Goal: Find contact information: Find contact information

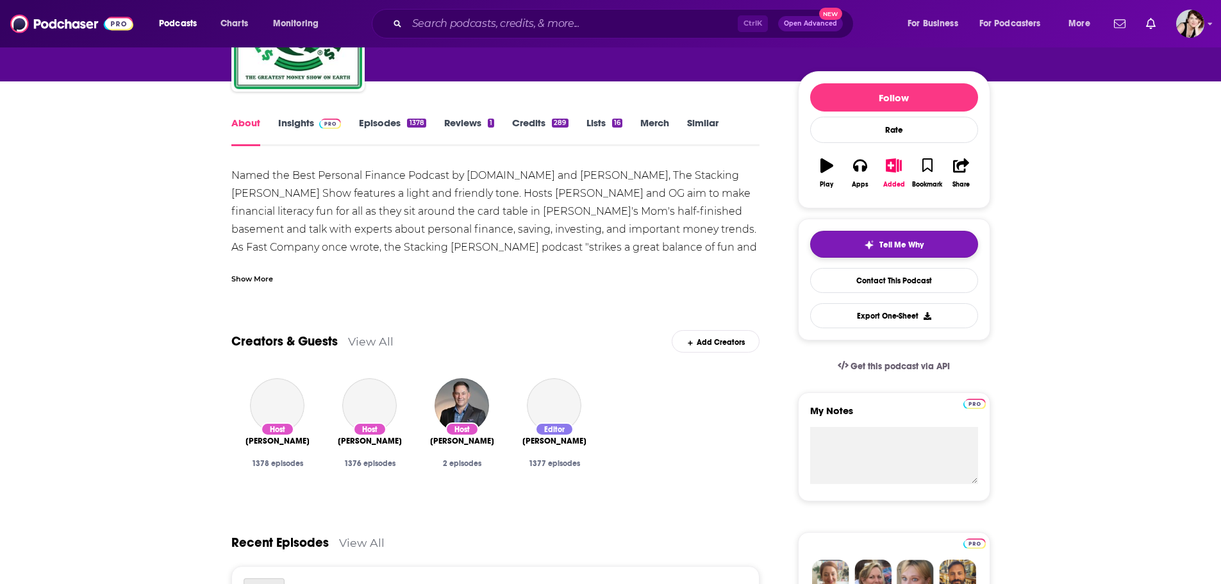
scroll to position [116, 0]
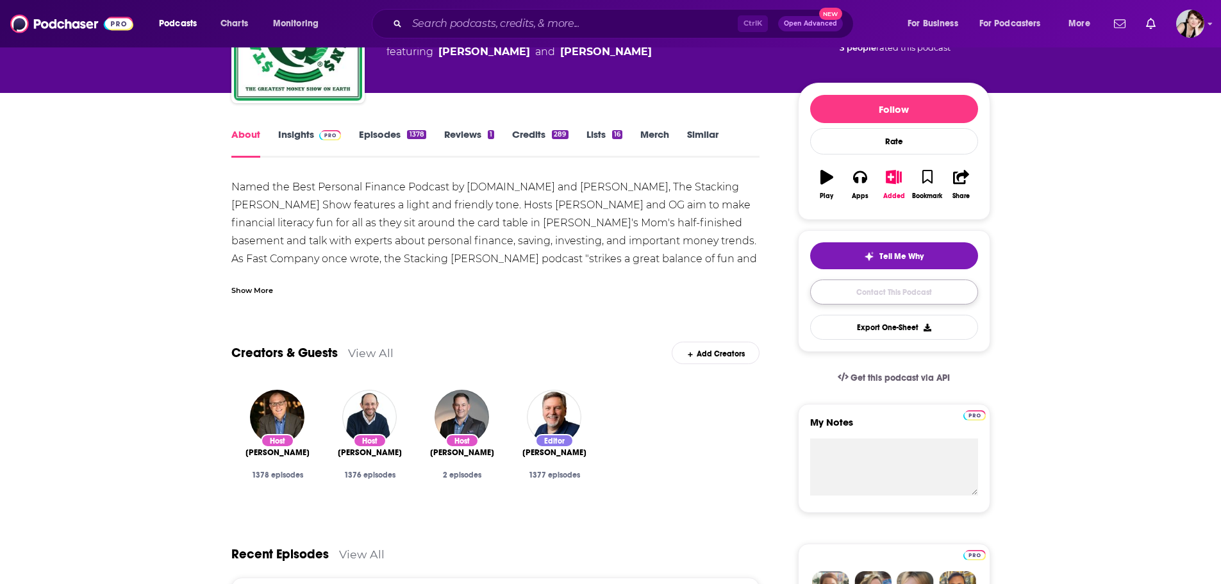
click at [891, 291] on link "Contact This Podcast" at bounding box center [894, 291] width 168 height 25
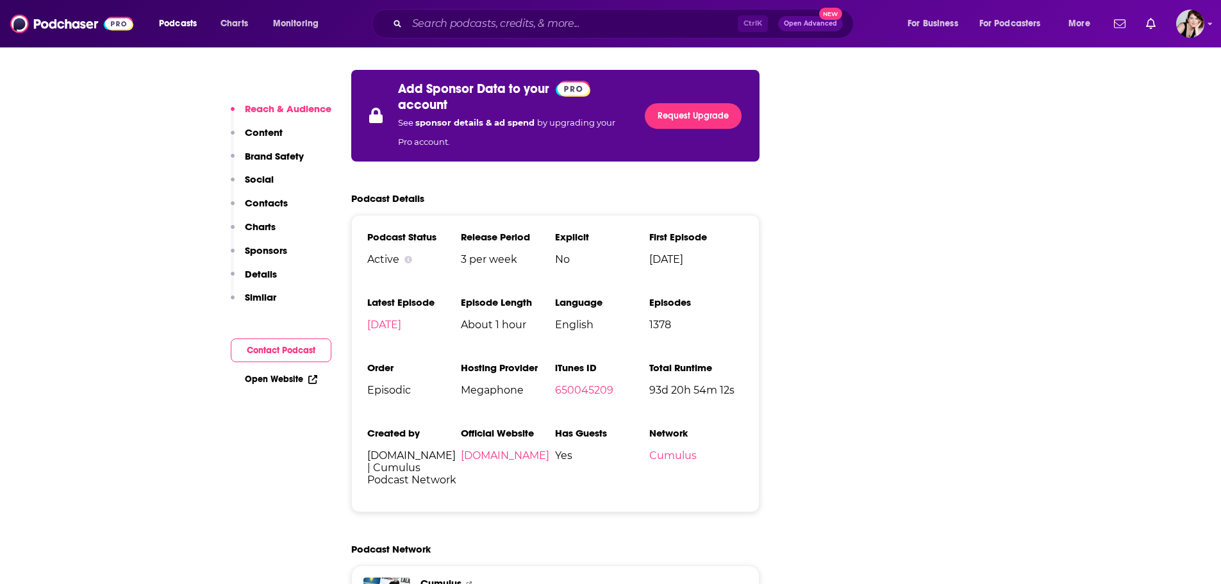
scroll to position [2578, 0]
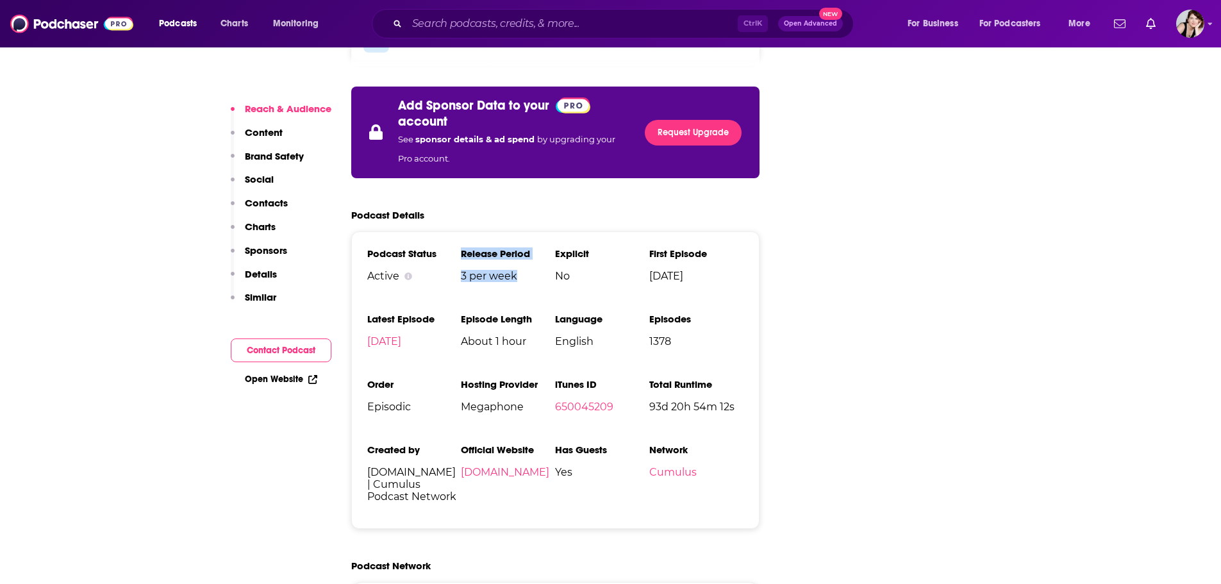
drag, startPoint x: 509, startPoint y: 196, endPoint x: 458, endPoint y: 198, distance: 51.3
click at [458, 247] on ul "Podcast Status Active Release Period 3 per week Explicit No First Episode Apr 1…" at bounding box center [555, 379] width 377 height 265
click at [475, 270] on span "3 per week" at bounding box center [508, 276] width 94 height 12
drag, startPoint x: 519, startPoint y: 195, endPoint x: 460, endPoint y: 198, distance: 59.0
click at [460, 247] on ul "Podcast Status Active Release Period 3 per week Explicit No First Episode Apr 1…" at bounding box center [555, 379] width 377 height 265
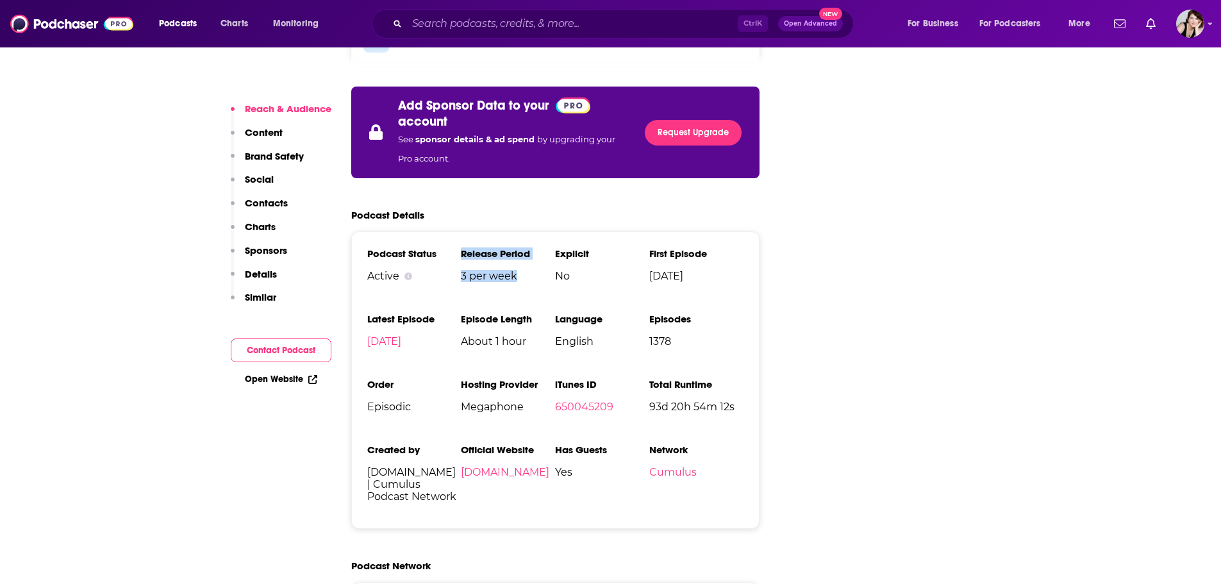
click at [520, 247] on ul "Podcast Status Active Release Period 3 per week Explicit No First Episode Apr 1…" at bounding box center [555, 379] width 377 height 265
drag, startPoint x: 462, startPoint y: 195, endPoint x: 516, endPoint y: 199, distance: 54.0
click at [516, 270] on span "3 per week" at bounding box center [508, 276] width 94 height 12
copy span "3 per week"
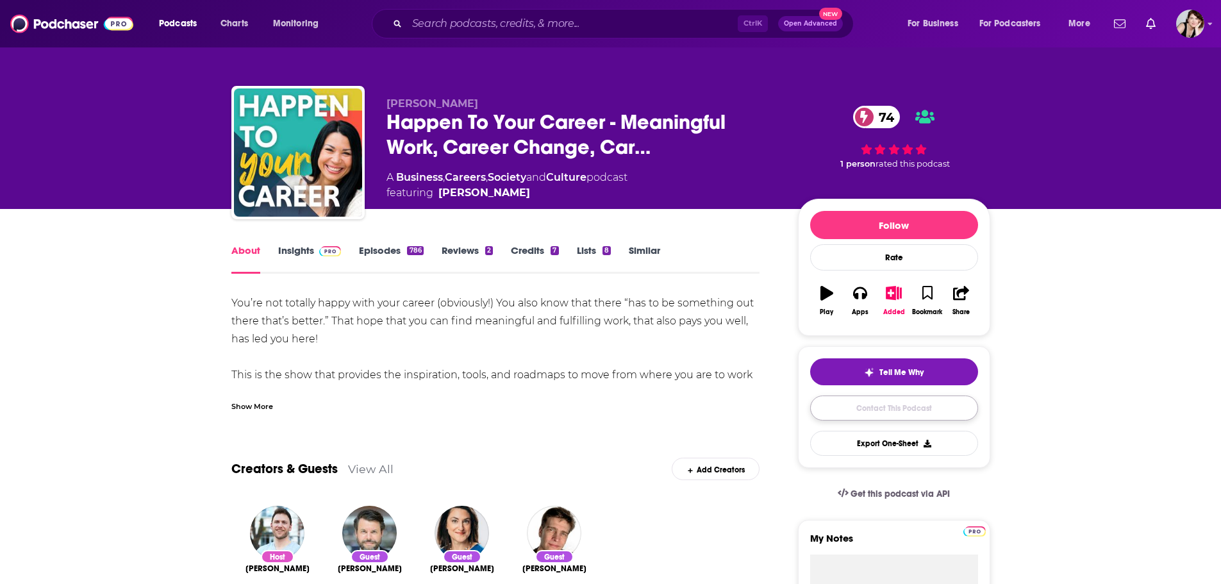
click at [911, 405] on link "Contact This Podcast" at bounding box center [894, 407] width 168 height 25
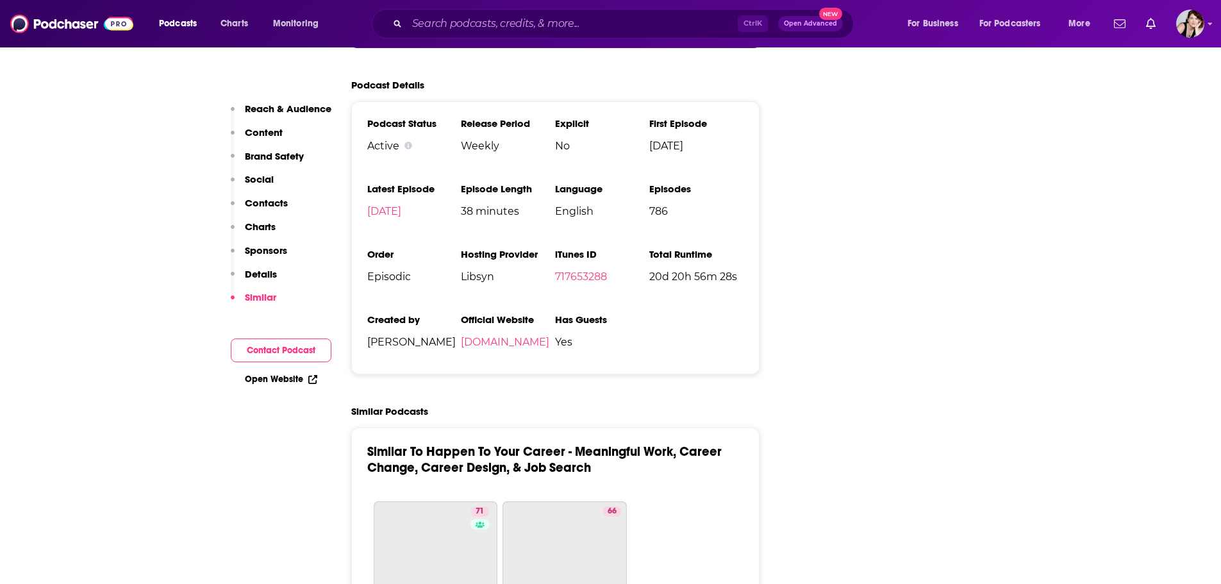
scroll to position [2768, 0]
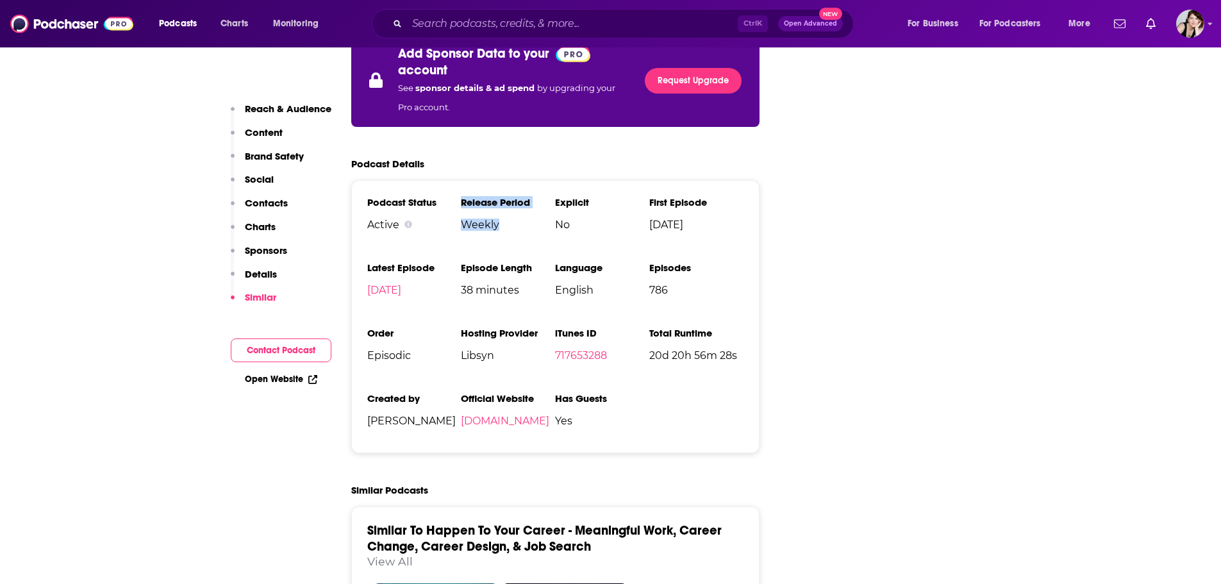
drag, startPoint x: 470, startPoint y: 160, endPoint x: 459, endPoint y: 160, distance: 10.9
click at [459, 196] on ul "Podcast Status Active Release Period Weekly Explicit No First Episode Sep 28th,…" at bounding box center [555, 316] width 377 height 241
click at [474, 219] on span "Weekly" at bounding box center [508, 225] width 94 height 12
drag, startPoint x: 500, startPoint y: 153, endPoint x: 463, endPoint y: 159, distance: 37.6
click at [463, 196] on li "Release Period Weekly" at bounding box center [508, 218] width 94 height 45
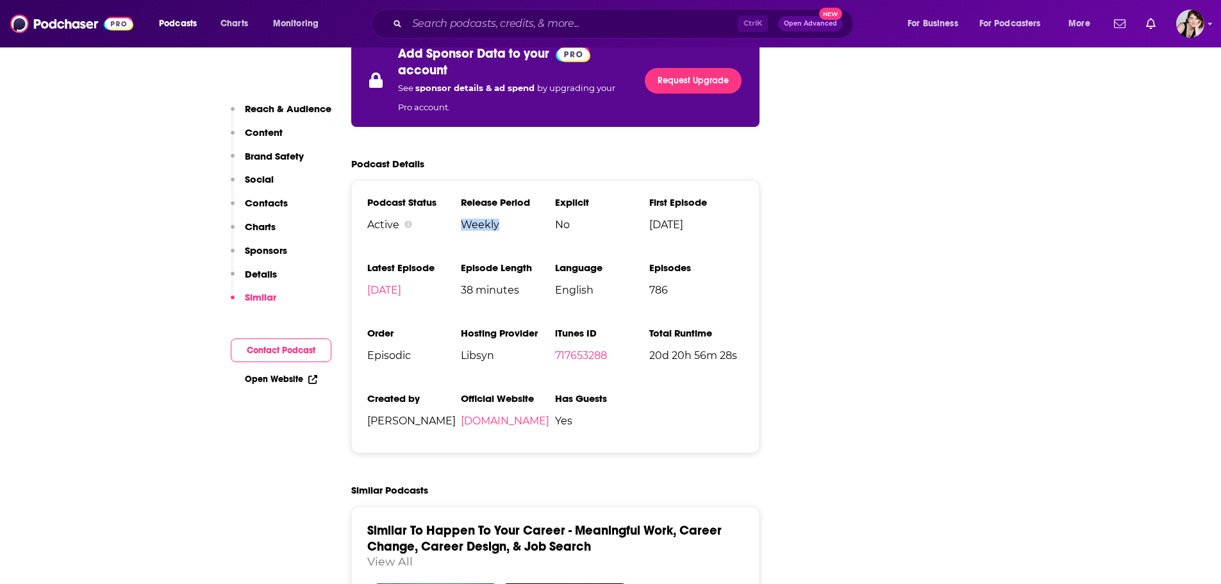
copy span "Weekly"
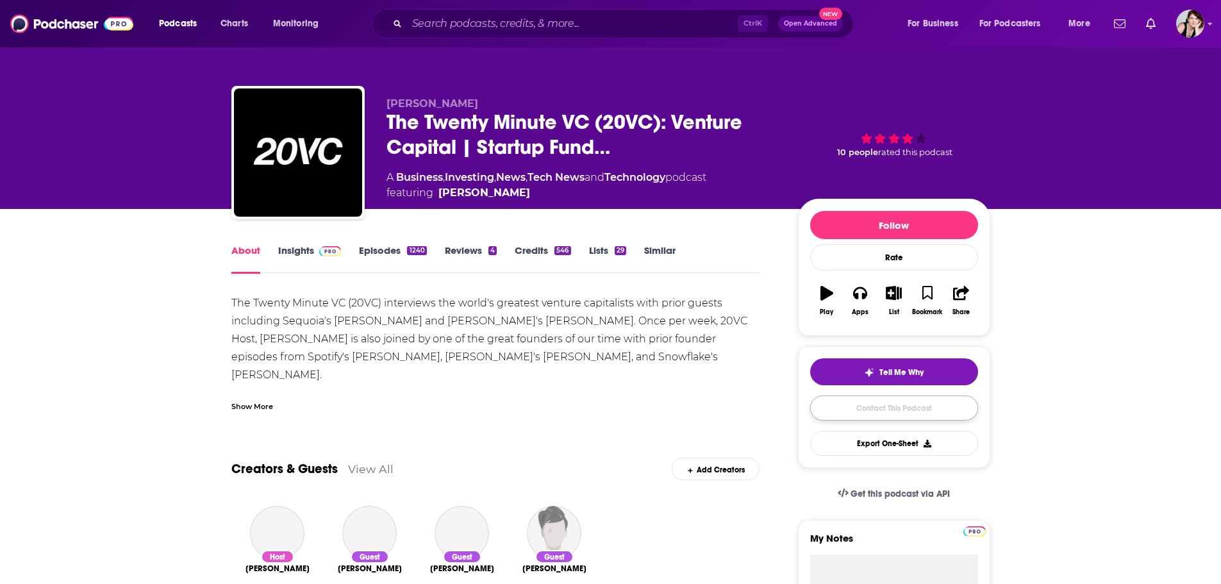
click at [905, 406] on link "Contact This Podcast" at bounding box center [894, 407] width 168 height 25
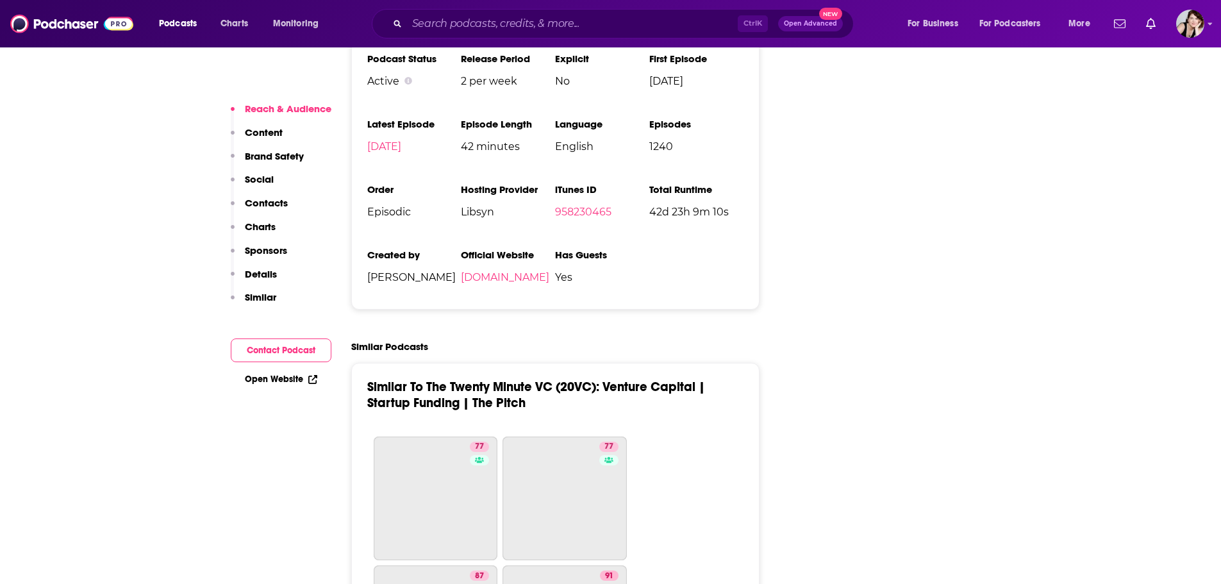
scroll to position [2575, 0]
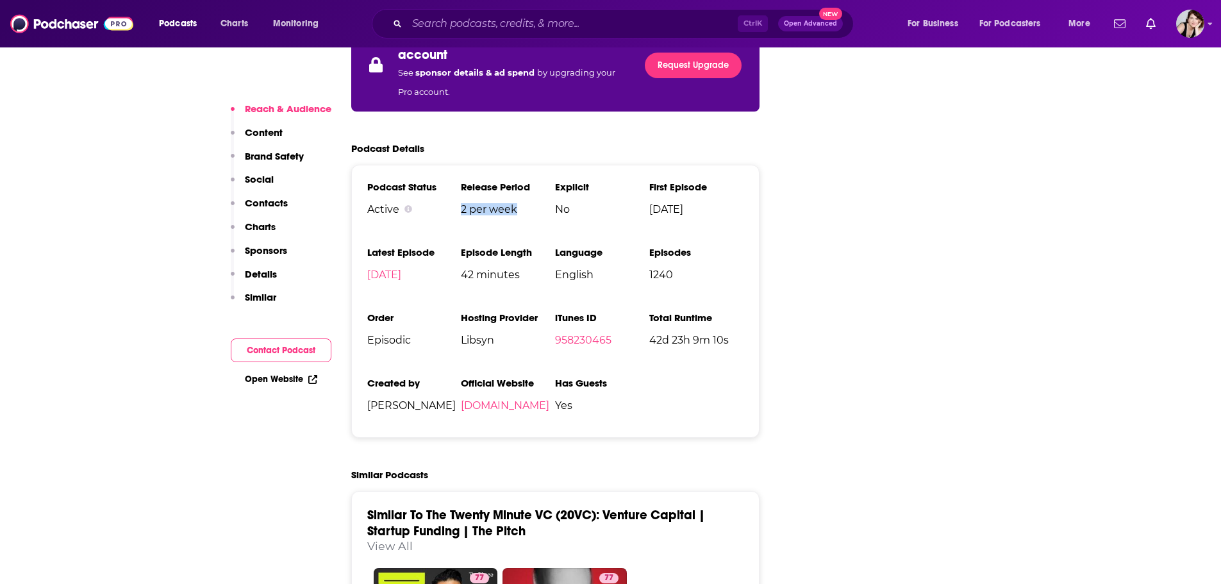
drag, startPoint x: 522, startPoint y: 145, endPoint x: 461, endPoint y: 149, distance: 61.0
click at [461, 203] on span "2 per week" at bounding box center [508, 209] width 94 height 12
copy span "2 per week"
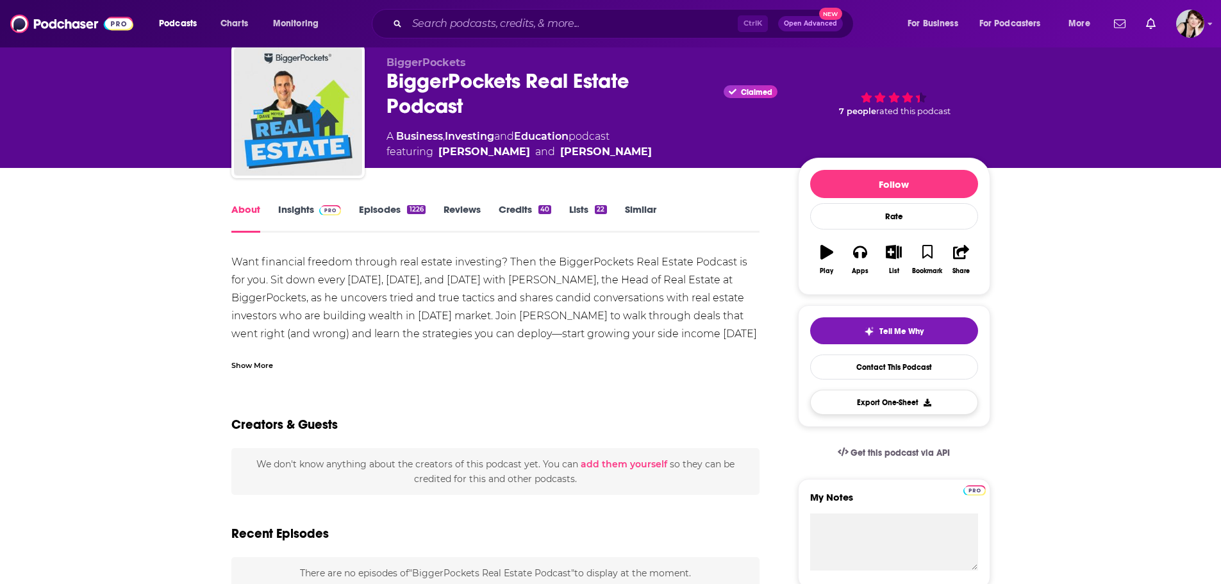
scroll to position [64, 0]
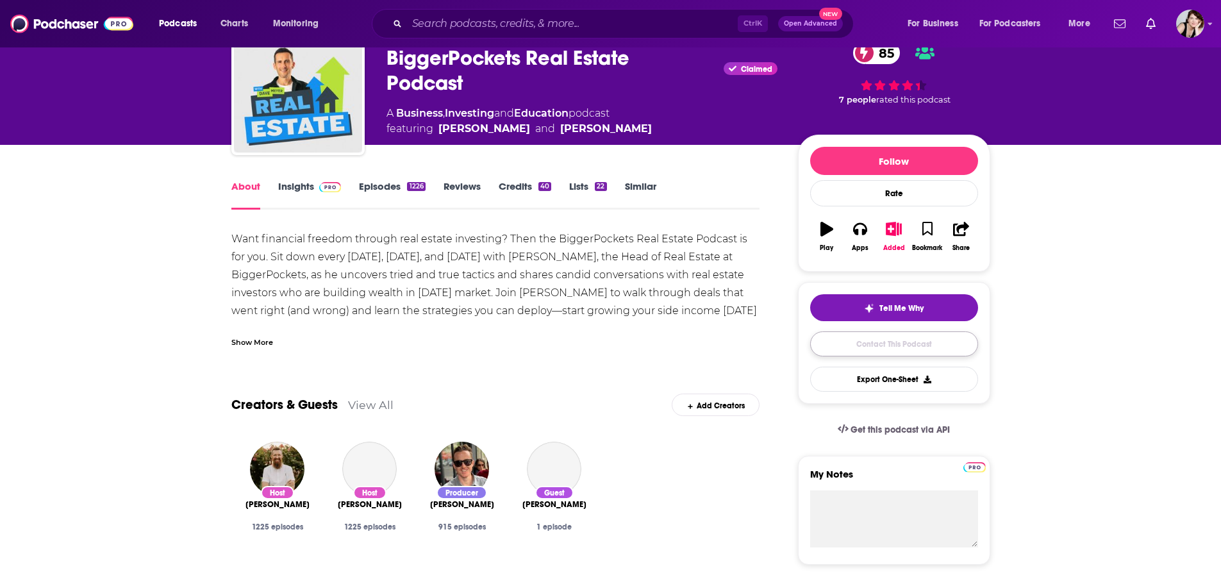
click at [899, 339] on link "Contact This Podcast" at bounding box center [894, 343] width 168 height 25
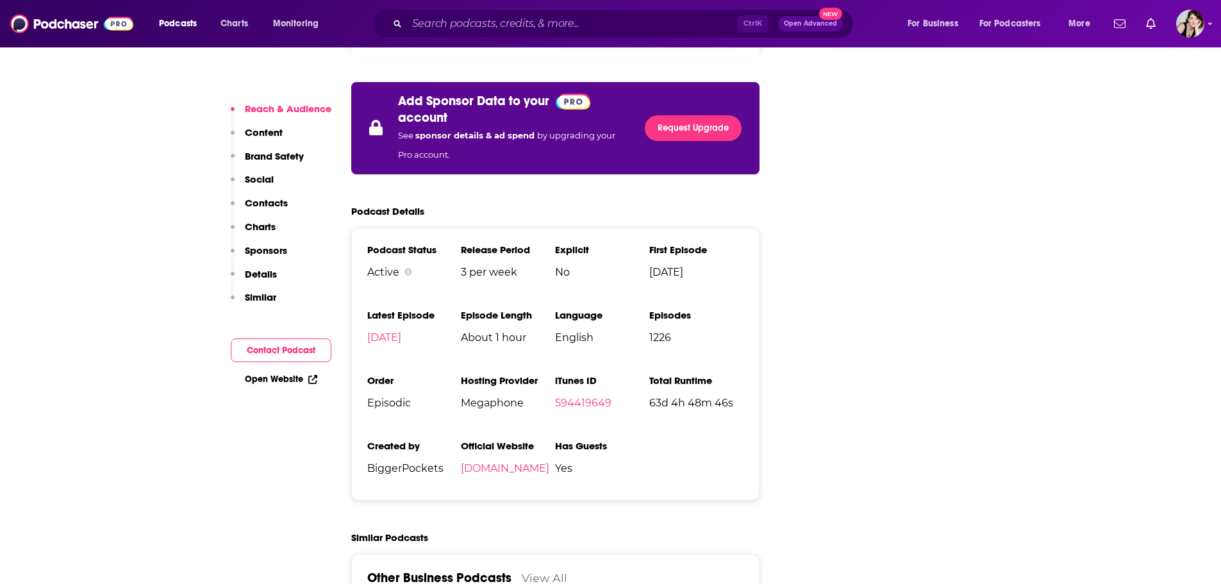
scroll to position [2698, 0]
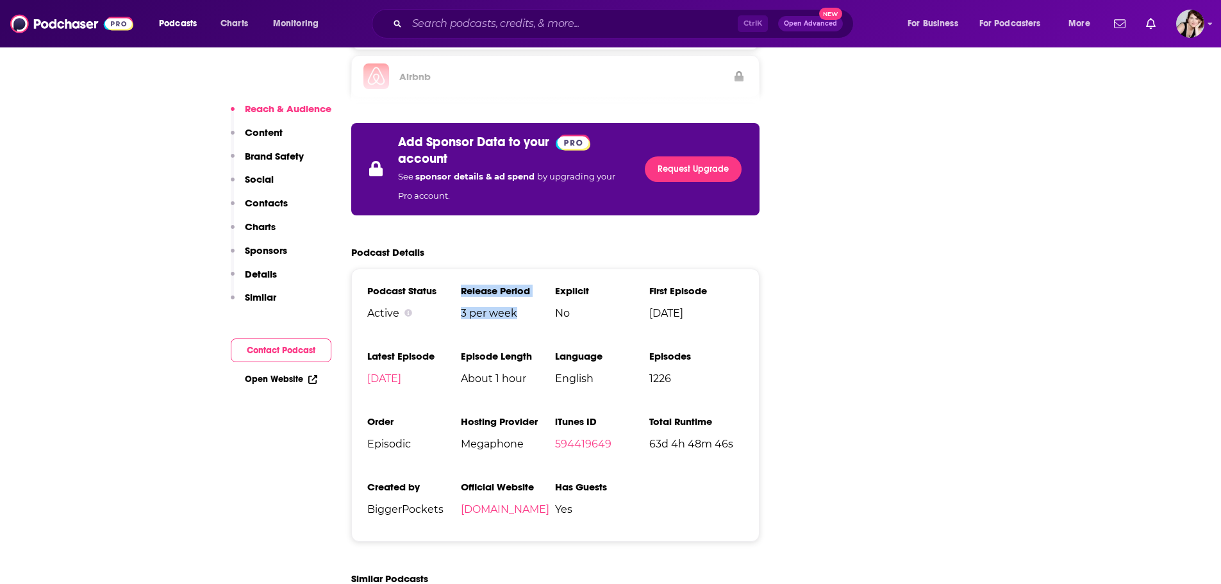
drag, startPoint x: 506, startPoint y: 236, endPoint x: 458, endPoint y: 236, distance: 47.4
click at [458, 285] on ul "Podcast Status Active Release Period 3 per week Explicit No First Episode Jan 1…" at bounding box center [555, 405] width 377 height 241
click at [481, 307] on span "3 per week" at bounding box center [508, 313] width 94 height 12
drag, startPoint x: 518, startPoint y: 234, endPoint x: 463, endPoint y: 235, distance: 54.5
click at [463, 307] on span "3 per week" at bounding box center [508, 313] width 94 height 12
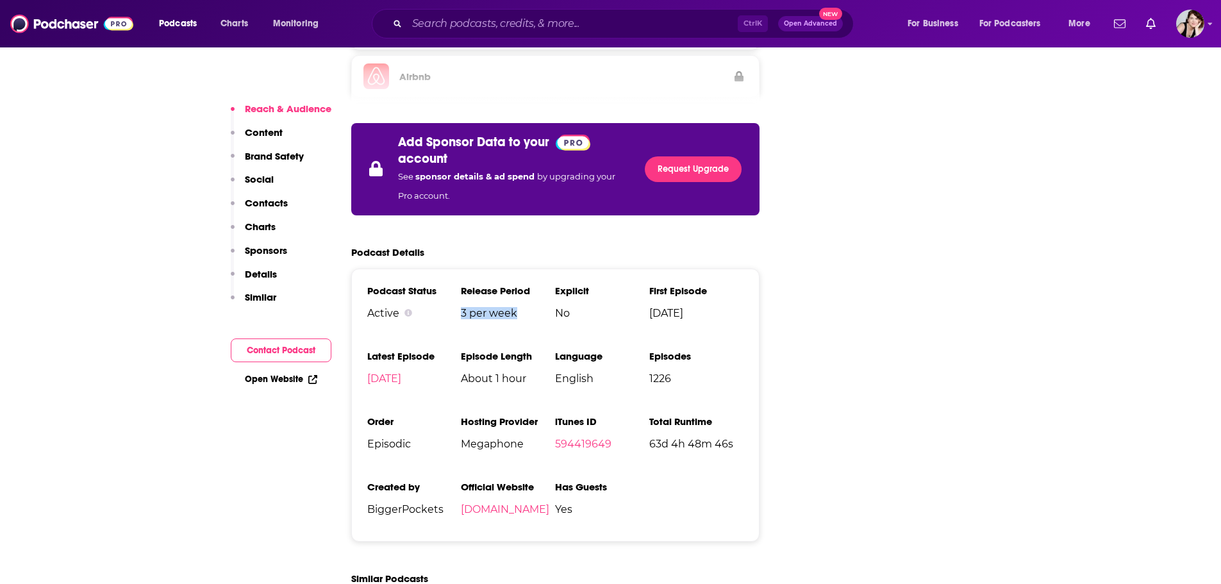
copy span "3 per week"
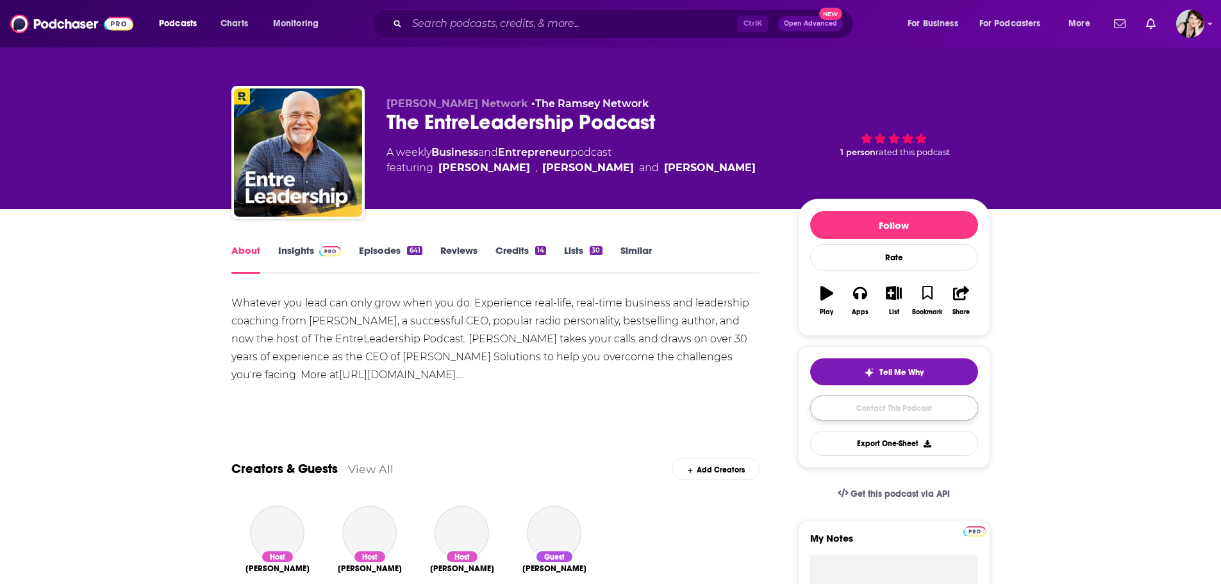
click at [906, 404] on link "Contact This Podcast" at bounding box center [894, 407] width 168 height 25
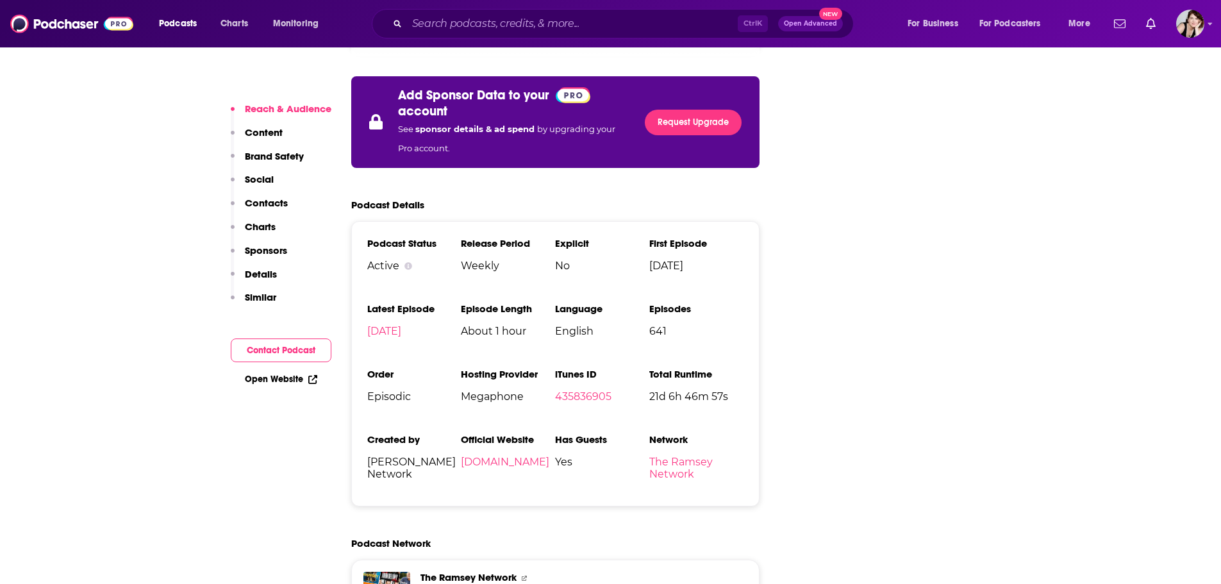
scroll to position [2736, 0]
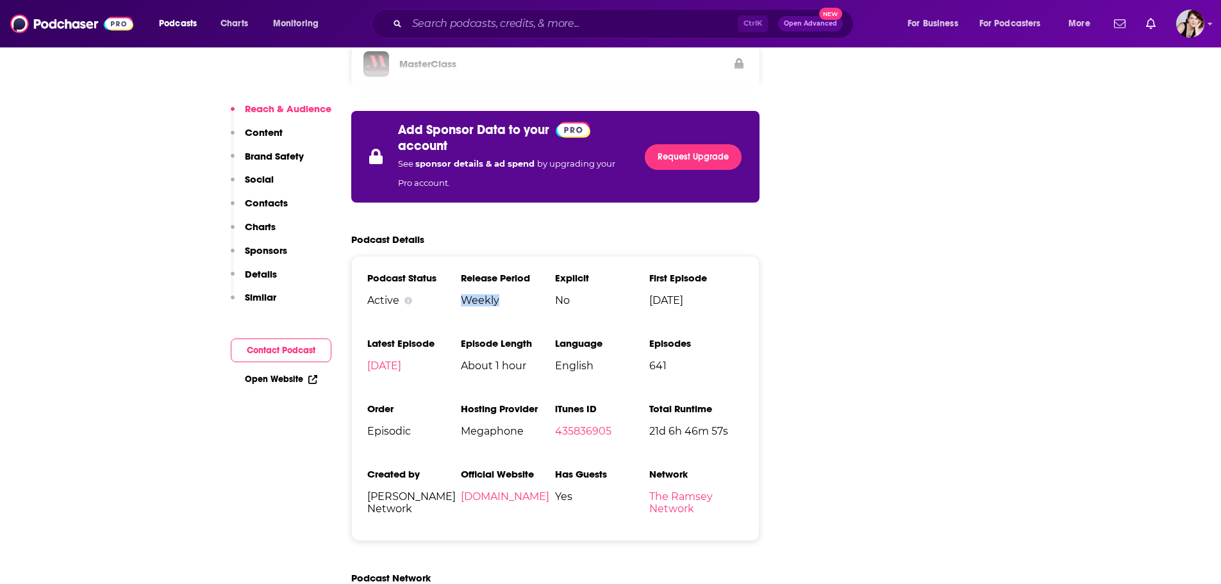
drag, startPoint x: 506, startPoint y: 226, endPoint x: 462, endPoint y: 233, distance: 44.1
click at [462, 294] on span "Weekly" at bounding box center [508, 300] width 94 height 12
copy span "Weekly"
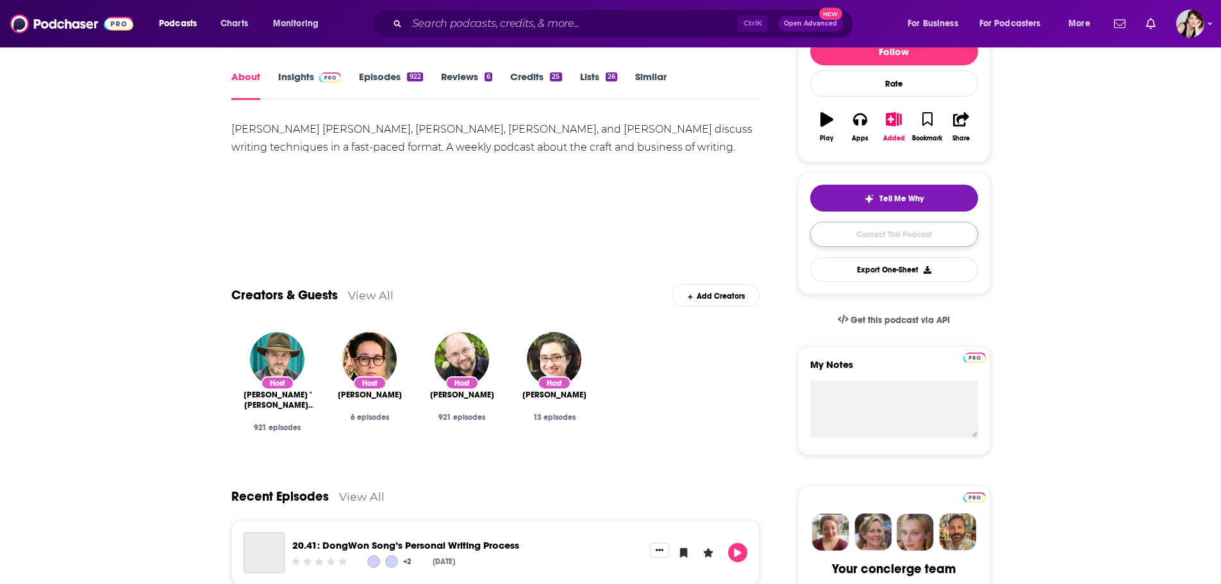
click at [881, 229] on link "Contact This Podcast" at bounding box center [894, 234] width 168 height 25
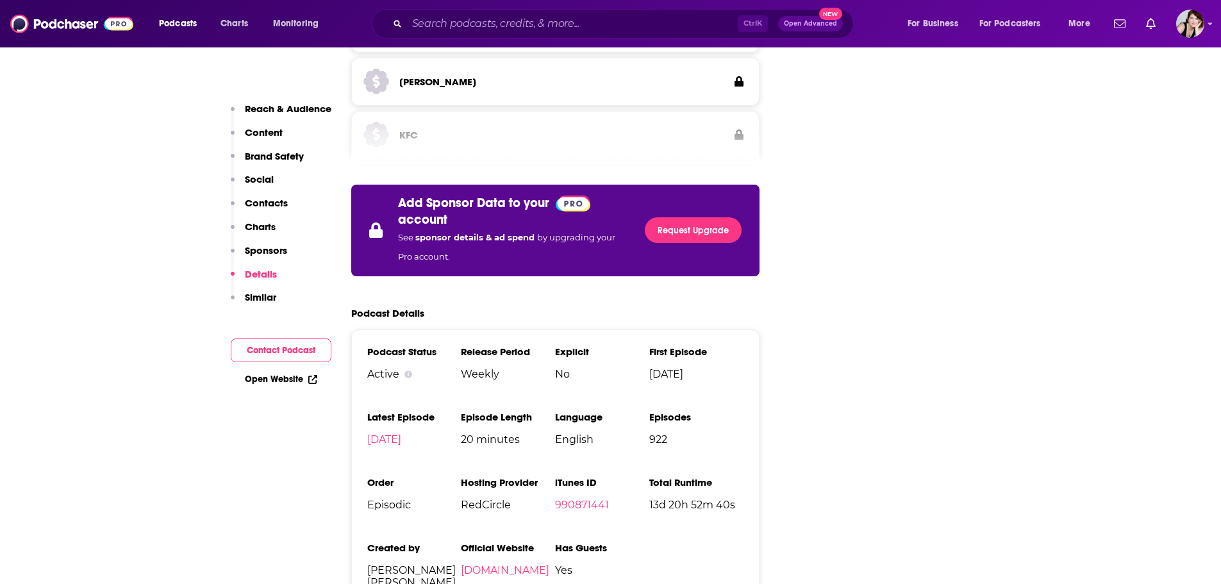
scroll to position [2568, 0]
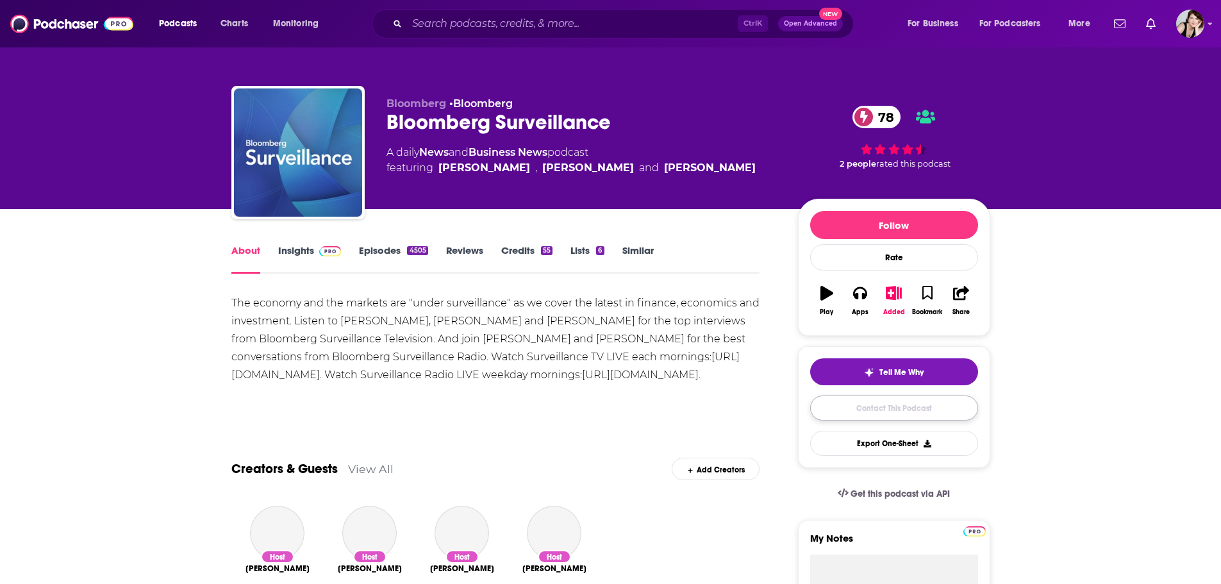
click at [889, 401] on link "Contact This Podcast" at bounding box center [894, 407] width 168 height 25
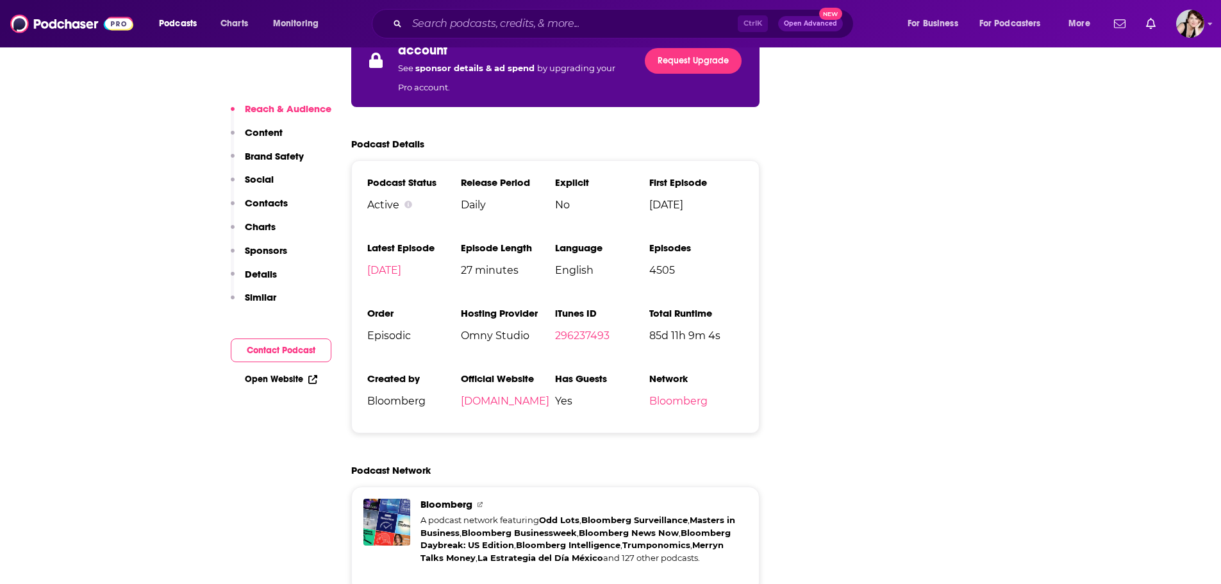
scroll to position [2800, 0]
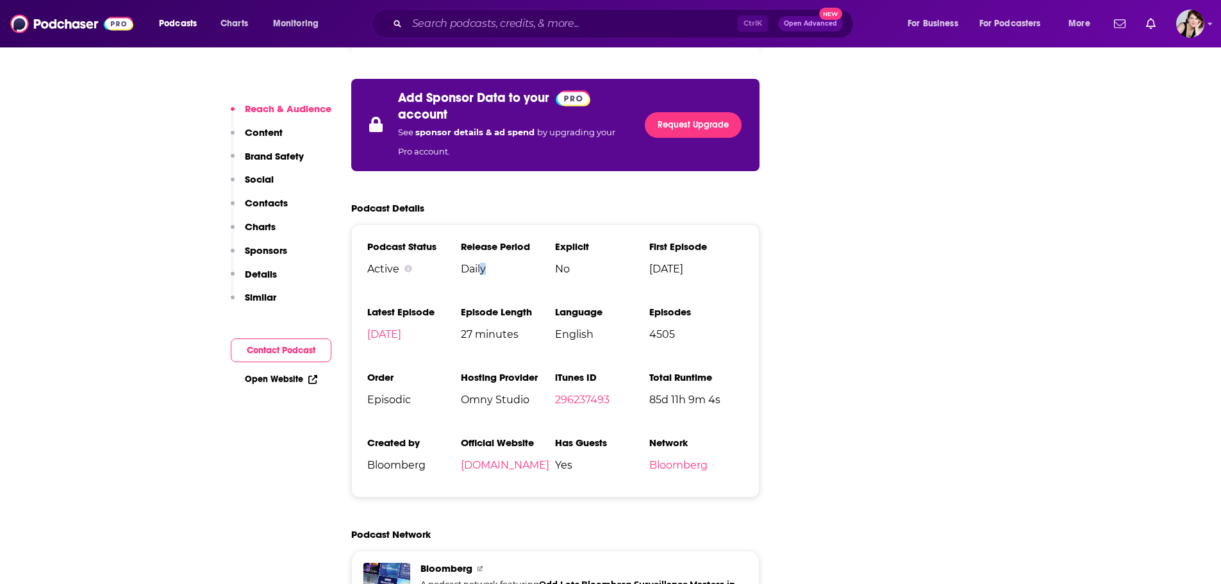
drag, startPoint x: 481, startPoint y: 204, endPoint x: 488, endPoint y: 204, distance: 7.0
click at [488, 263] on span "Daily" at bounding box center [508, 269] width 94 height 12
click at [471, 263] on span "Daily" at bounding box center [508, 269] width 94 height 12
drag, startPoint x: 493, startPoint y: 204, endPoint x: 462, endPoint y: 206, distance: 31.5
click at [462, 263] on span "Daily" at bounding box center [508, 269] width 94 height 12
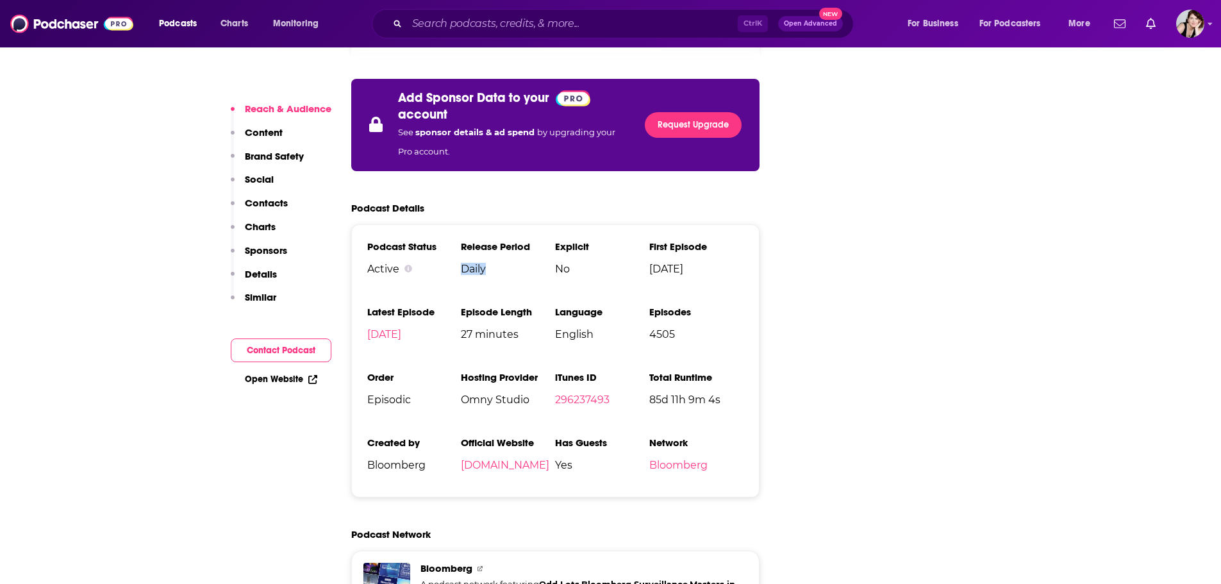
copy span "Daily"
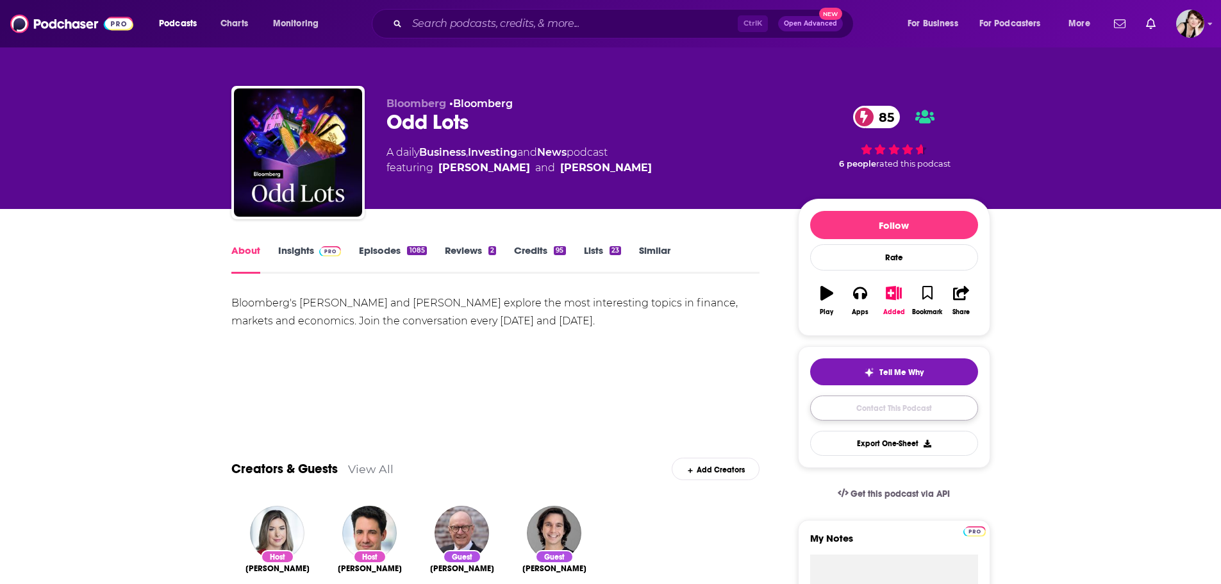
click at [904, 406] on link "Contact This Podcast" at bounding box center [894, 407] width 168 height 25
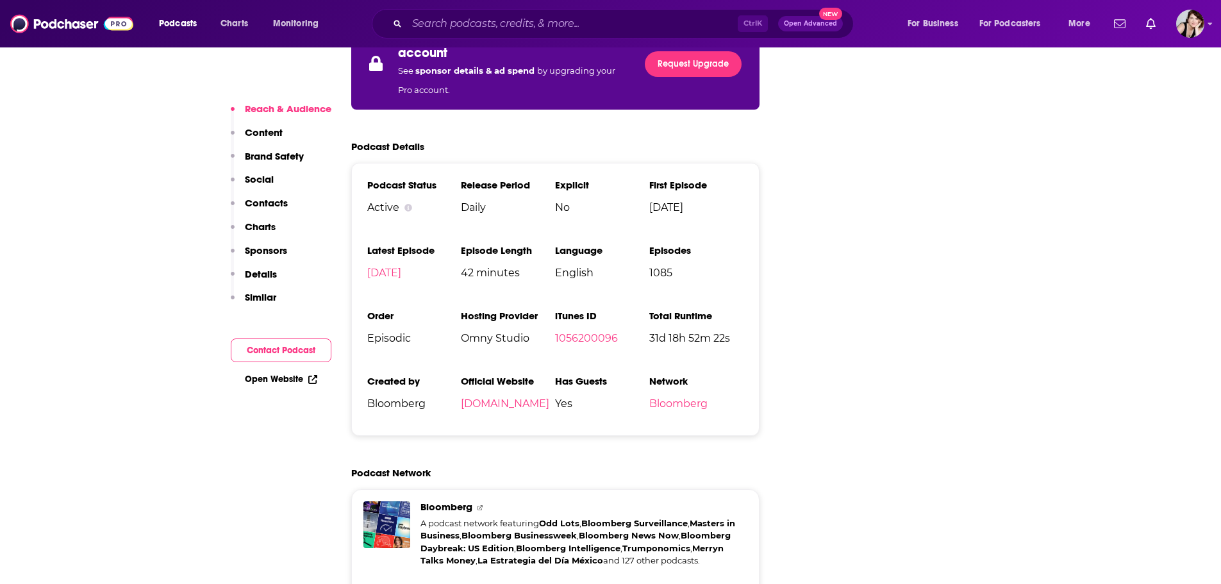
scroll to position [2644, 0]
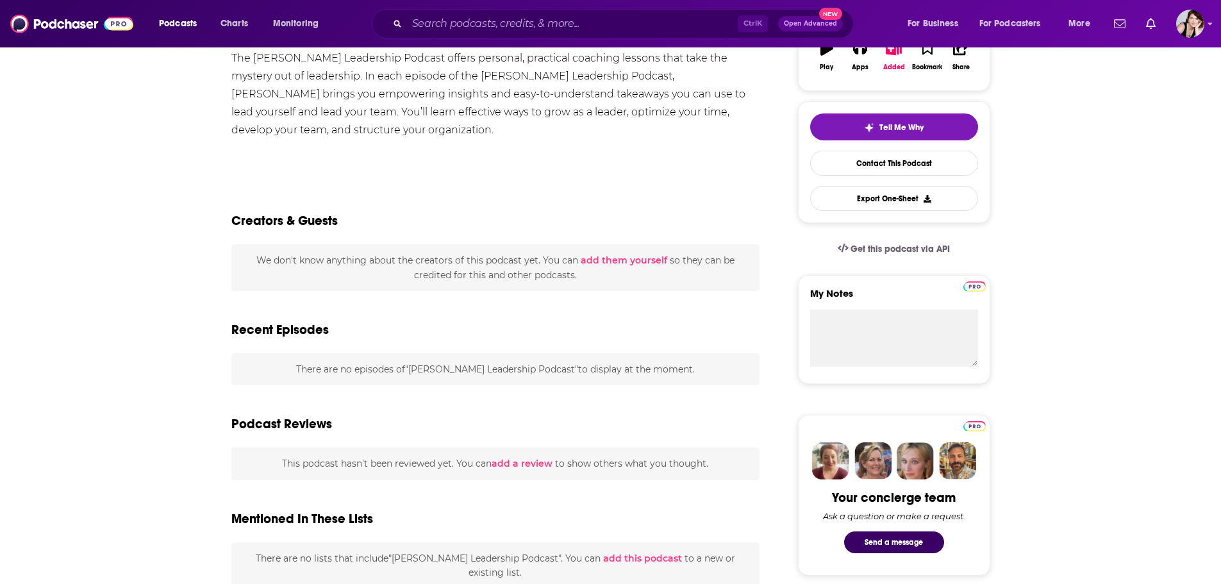
scroll to position [277, 0]
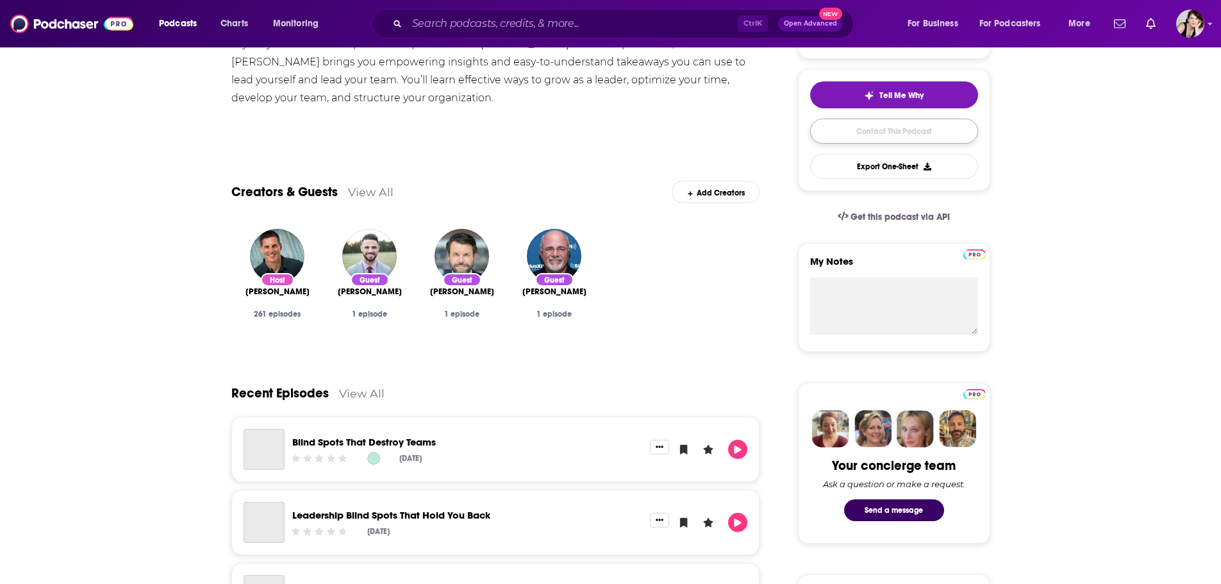
click at [883, 127] on link "Contact This Podcast" at bounding box center [894, 131] width 168 height 25
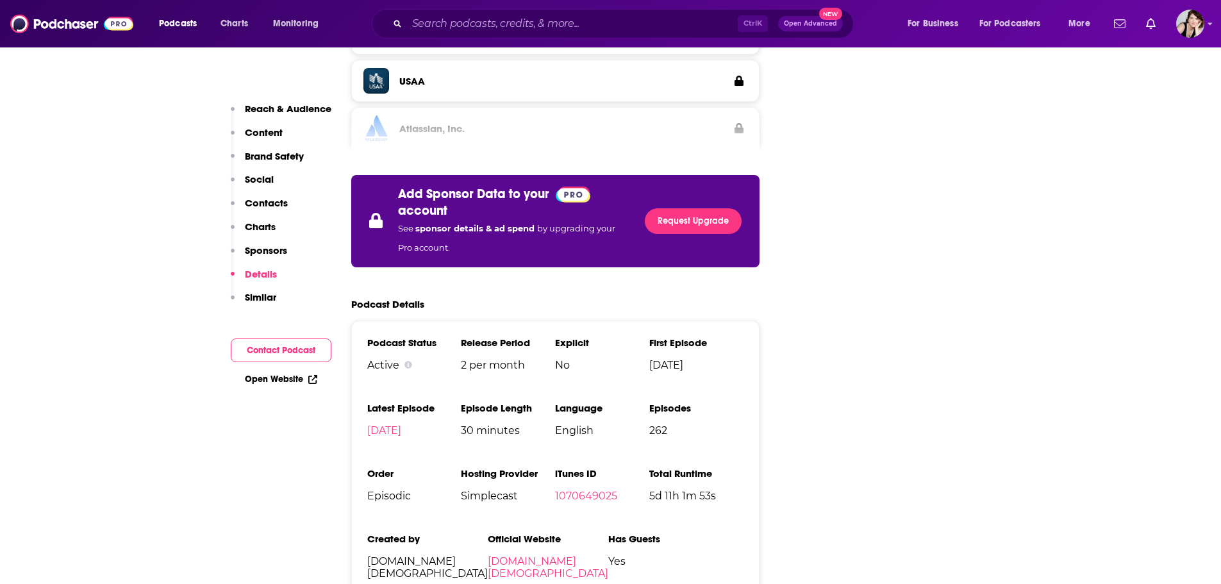
scroll to position [2469, 0]
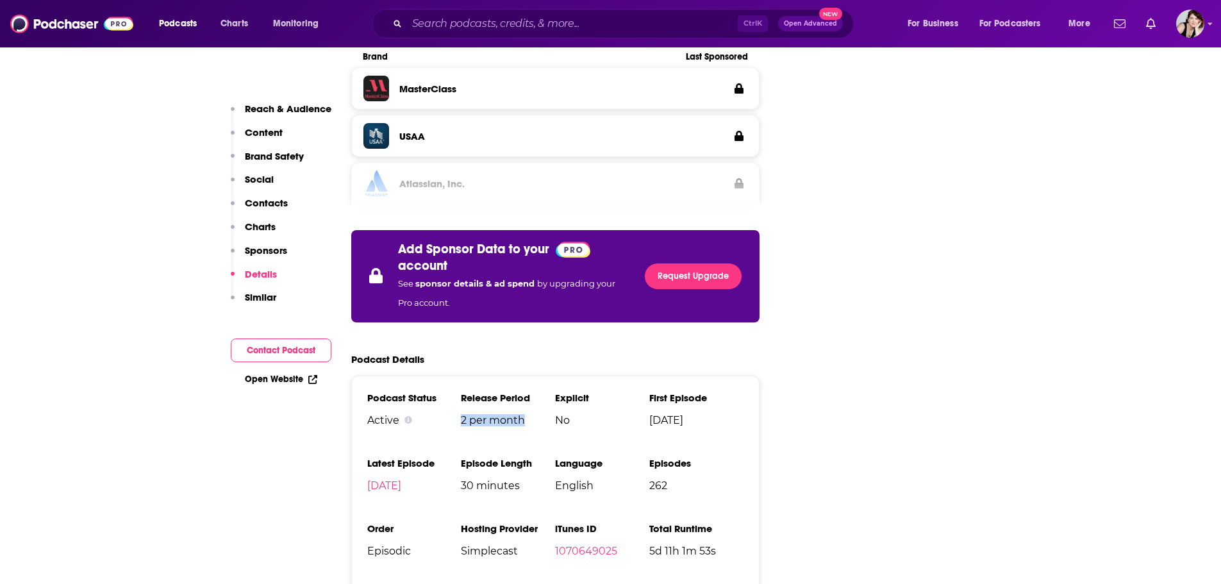
drag, startPoint x: 527, startPoint y: 356, endPoint x: 463, endPoint y: 358, distance: 64.8
click at [463, 414] on span "2 per month" at bounding box center [508, 420] width 94 height 12
copy span "2 per month"
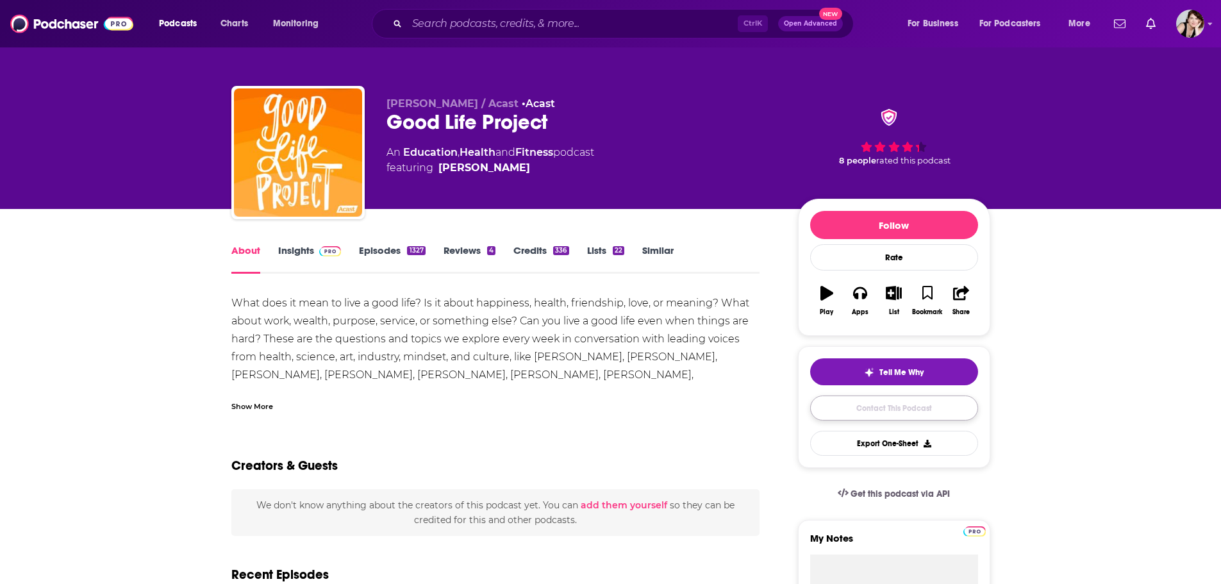
click at [889, 400] on link "Contact This Podcast" at bounding box center [894, 407] width 168 height 25
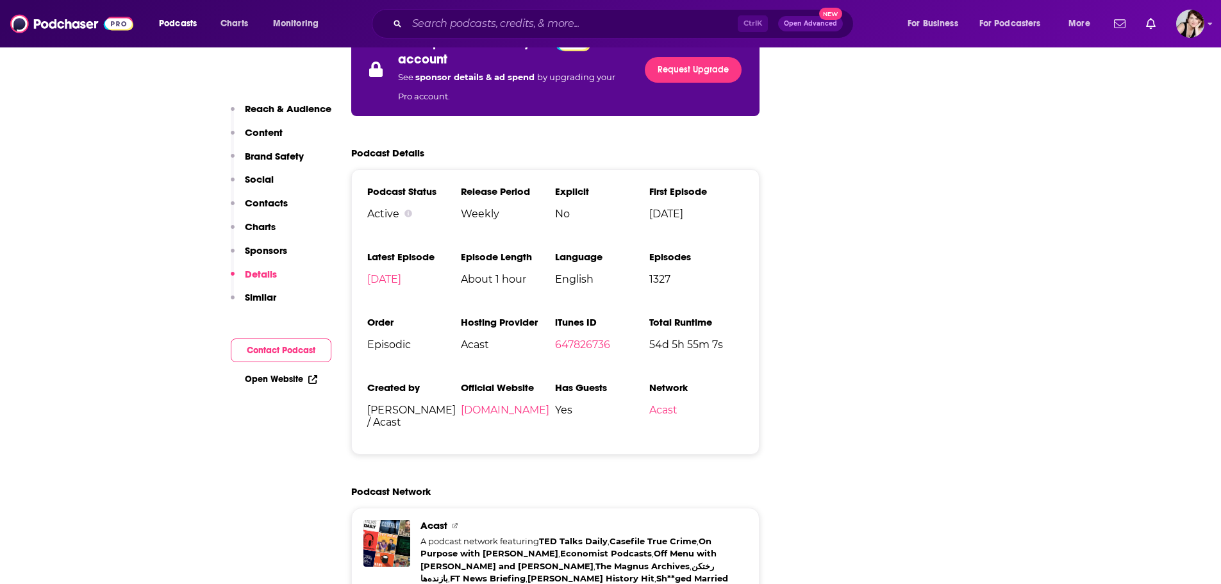
scroll to position [2654, 0]
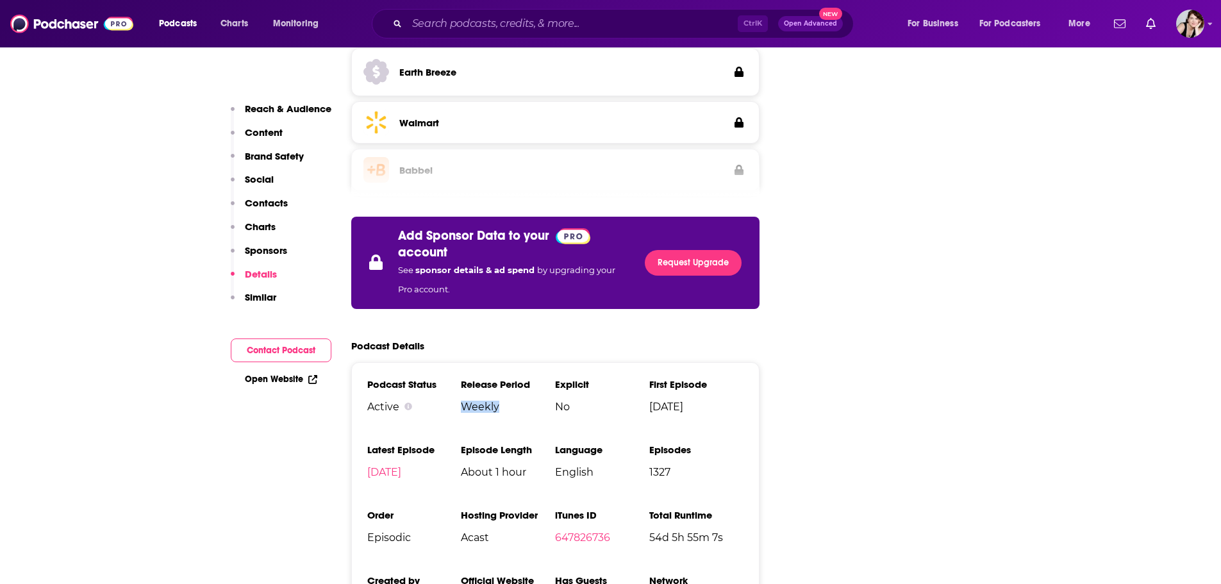
drag, startPoint x: 504, startPoint y: 327, endPoint x: 463, endPoint y: 327, distance: 41.0
click at [463, 401] on span "Weekly" at bounding box center [508, 407] width 94 height 12
copy span "Weekly"
